Goal: Find specific page/section: Find specific page/section

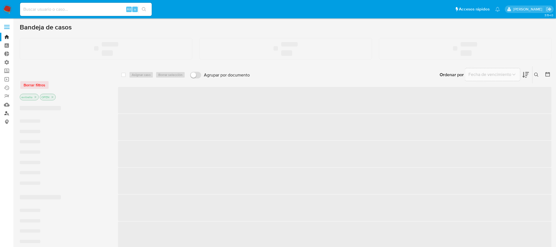
click at [7, 113] on link "Buscador de personas" at bounding box center [32, 113] width 65 height 9
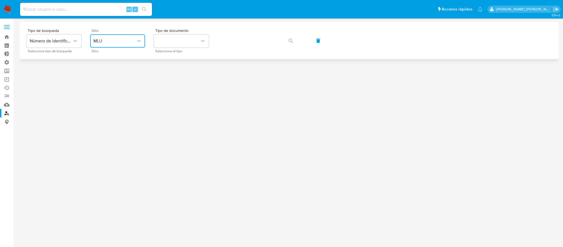
click at [113, 38] on span "MLU" at bounding box center [114, 40] width 43 height 5
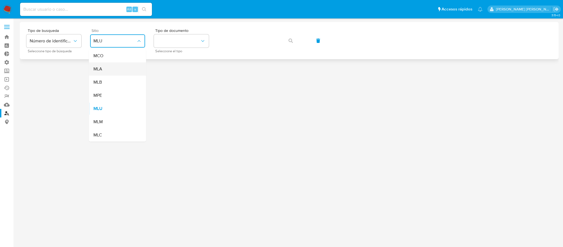
click at [108, 66] on div "MLA" at bounding box center [115, 68] width 45 height 13
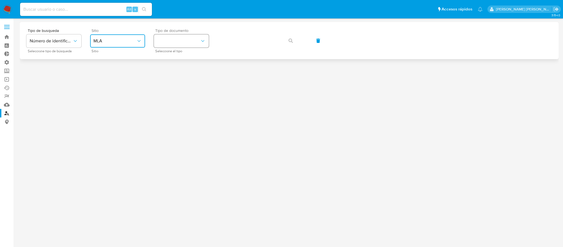
click at [184, 41] on button "identificationType" at bounding box center [181, 40] width 55 height 13
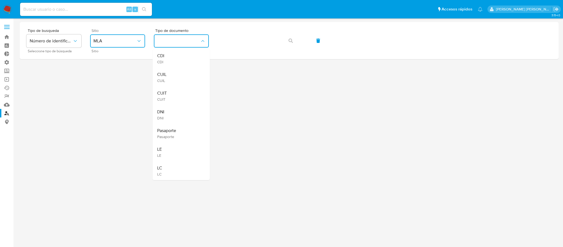
click at [186, 98] on div "CUIT CUIT" at bounding box center [179, 95] width 45 height 19
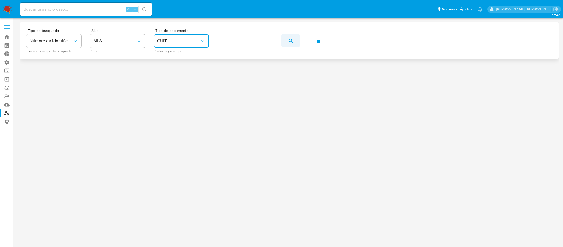
click at [290, 37] on span "button" at bounding box center [290, 41] width 4 height 12
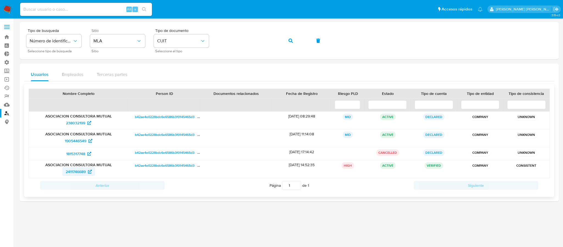
click at [82, 169] on span "2411746689" at bounding box center [76, 171] width 20 height 9
click at [10, 8] on img at bounding box center [7, 9] width 9 height 9
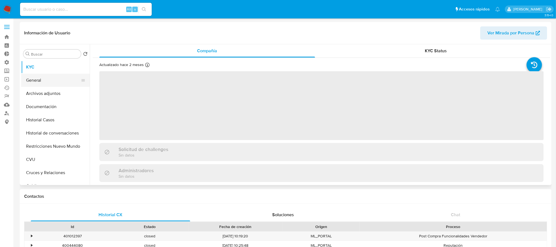
click at [47, 77] on button "General" at bounding box center [53, 80] width 64 height 13
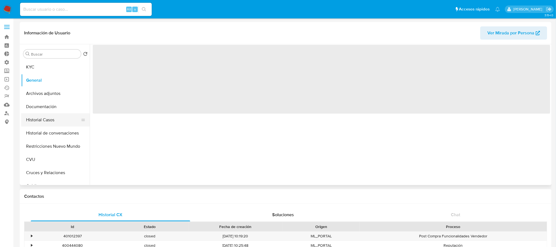
select select "10"
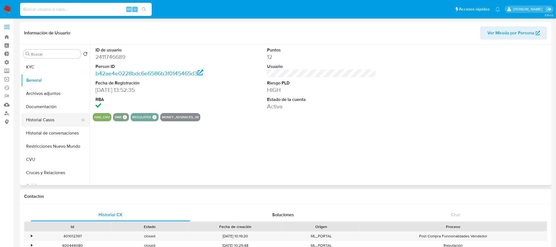
click at [59, 118] on button "Historial Casos" at bounding box center [53, 119] width 64 height 13
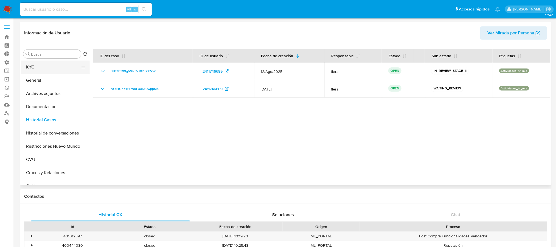
click at [58, 64] on button "KYC" at bounding box center [53, 66] width 64 height 13
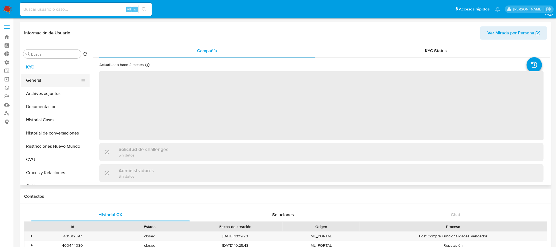
click at [56, 76] on button "General" at bounding box center [53, 80] width 64 height 13
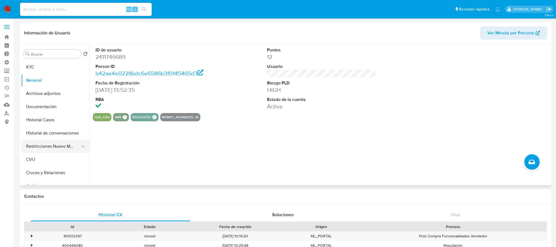
click at [57, 147] on button "Restricciones Nuevo Mundo" at bounding box center [53, 145] width 64 height 13
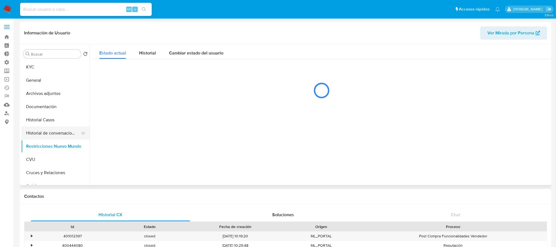
click at [63, 132] on button "Historial de conversaciones" at bounding box center [53, 132] width 64 height 13
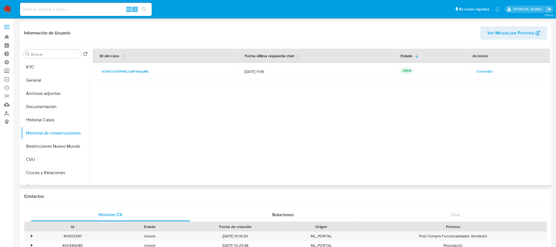
click at [474, 72] on button "Consultar" at bounding box center [485, 71] width 24 height 9
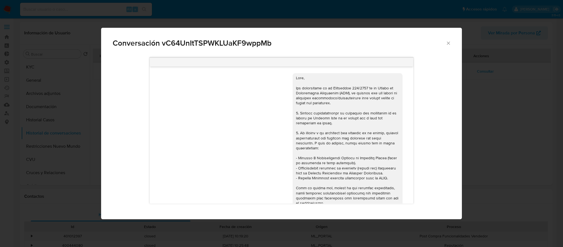
click at [95, 95] on div "Conversación vC64UnItTSPWKLUaKF9wppMb 17/07/2025 19:46:07 Hola, Esperamos que t…" at bounding box center [281, 123] width 563 height 247
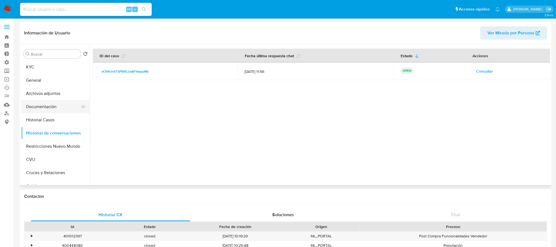
click at [62, 102] on button "Documentación" at bounding box center [53, 106] width 64 height 13
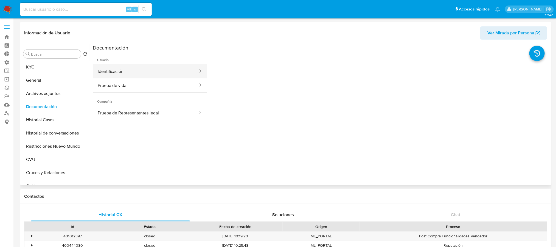
click at [146, 74] on button "Identificación" at bounding box center [146, 71] width 106 height 14
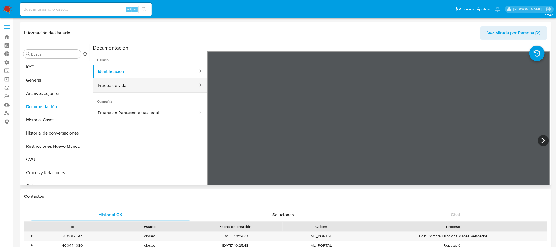
click at [147, 84] on button "Prueba de vida" at bounding box center [146, 85] width 106 height 14
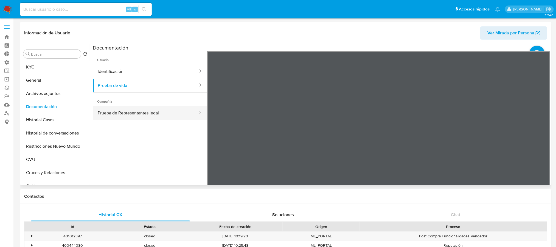
click at [91, 114] on div at bounding box center [320, 114] width 461 height 141
click at [107, 108] on button "Prueba de Representantes legal" at bounding box center [146, 113] width 106 height 14
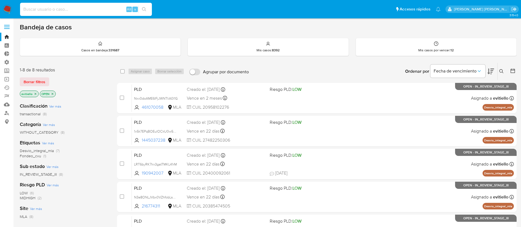
click at [88, 9] on input at bounding box center [86, 9] width 132 height 7
paste input "2508557733"
type input "2508557733"
click at [148, 10] on button "search-icon" at bounding box center [143, 9] width 11 height 8
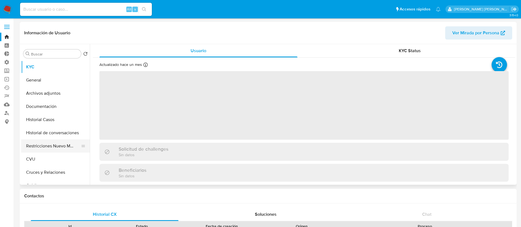
click at [57, 142] on button "Restricciones Nuevo Mundo" at bounding box center [53, 145] width 64 height 13
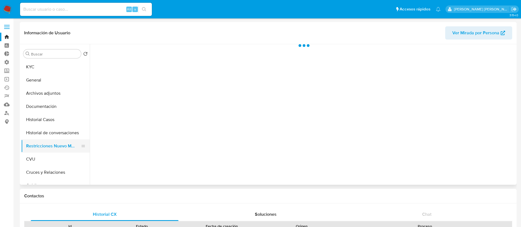
select select "10"
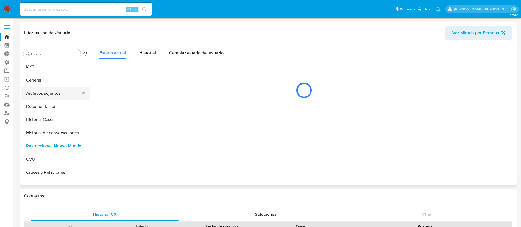
click at [67, 95] on button "Archivos adjuntos" at bounding box center [53, 93] width 64 height 13
